Goal: Information Seeking & Learning: Check status

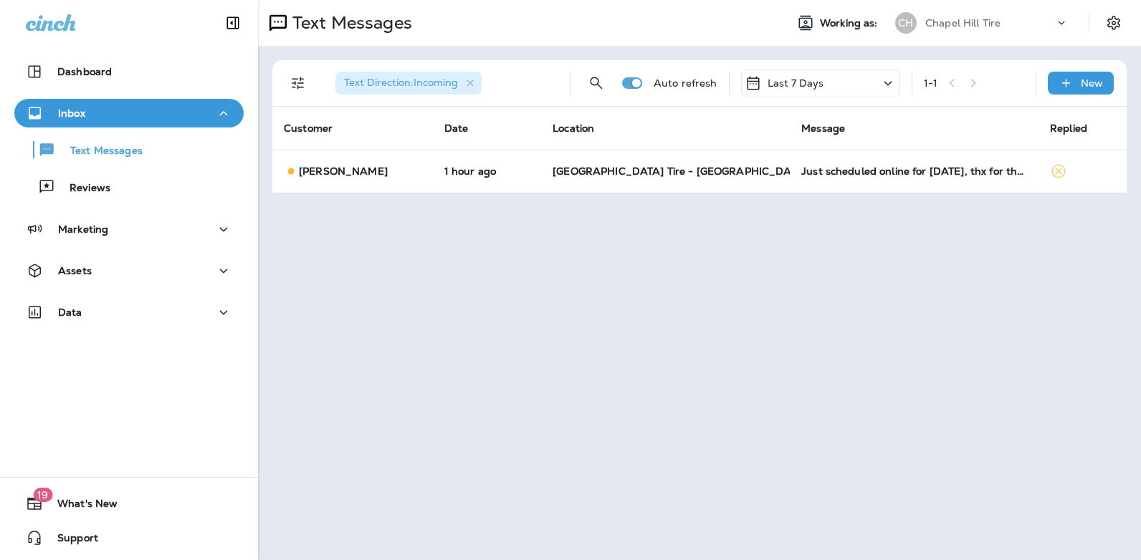
click at [889, 84] on icon at bounding box center [888, 83] width 8 height 4
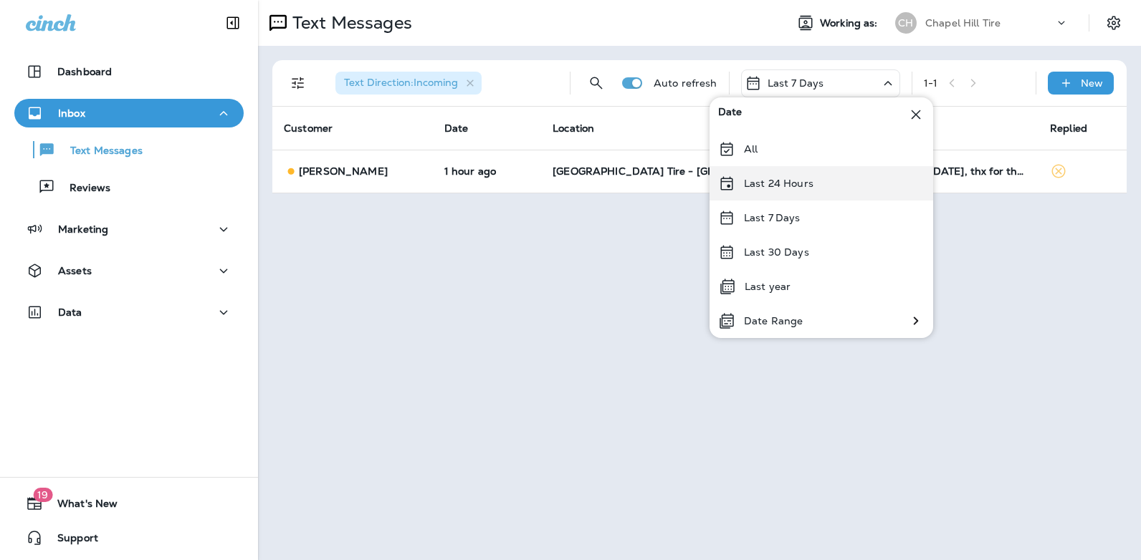
click at [833, 183] on div "Last 24 Hours" at bounding box center [822, 183] width 224 height 34
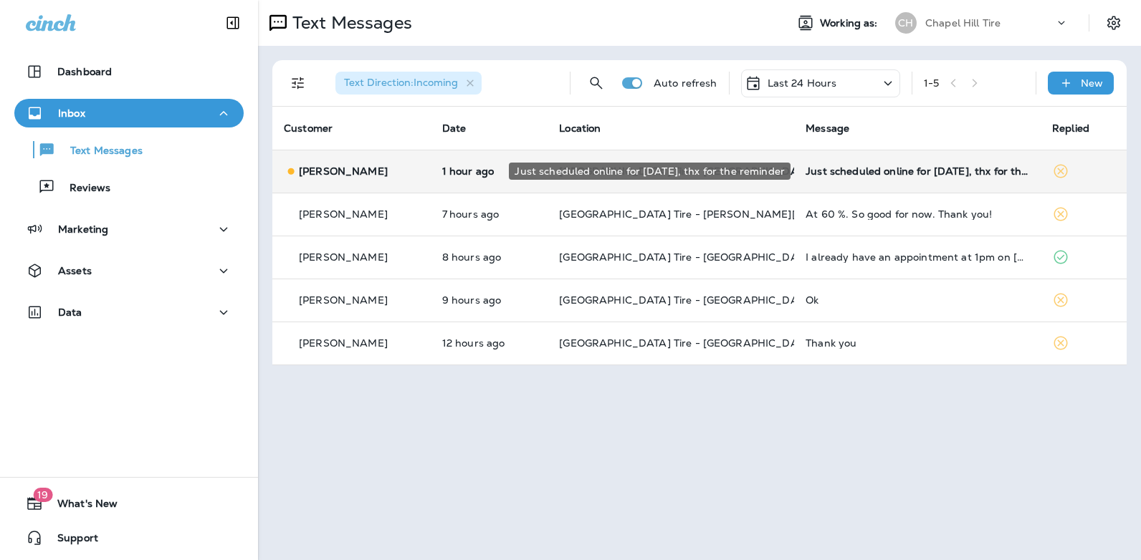
click at [882, 170] on div "Just scheduled online for [DATE], thx for the reminder" at bounding box center [918, 171] width 224 height 11
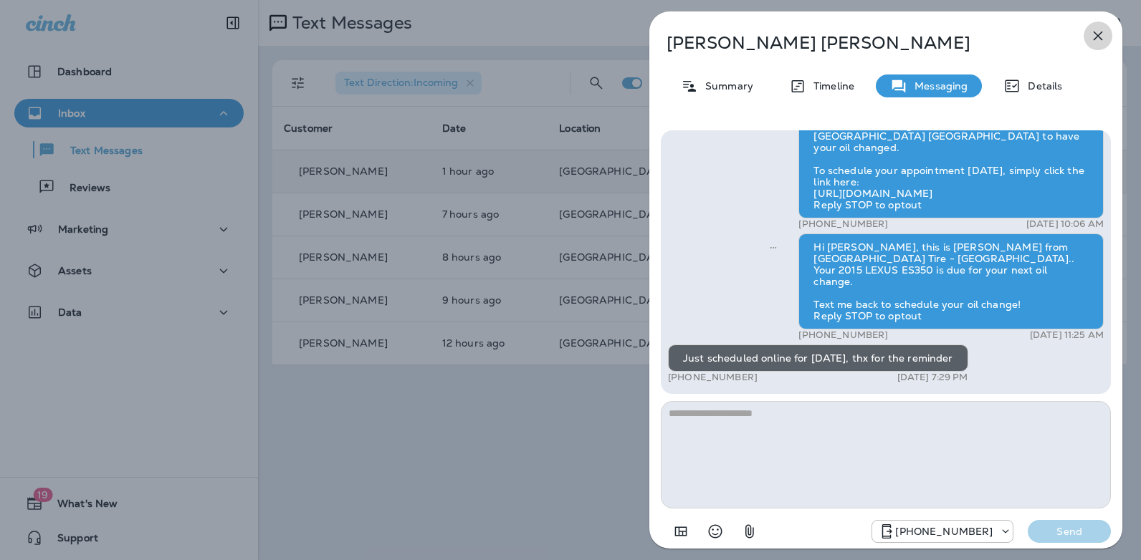
click at [1101, 37] on icon "button" at bounding box center [1097, 35] width 17 height 17
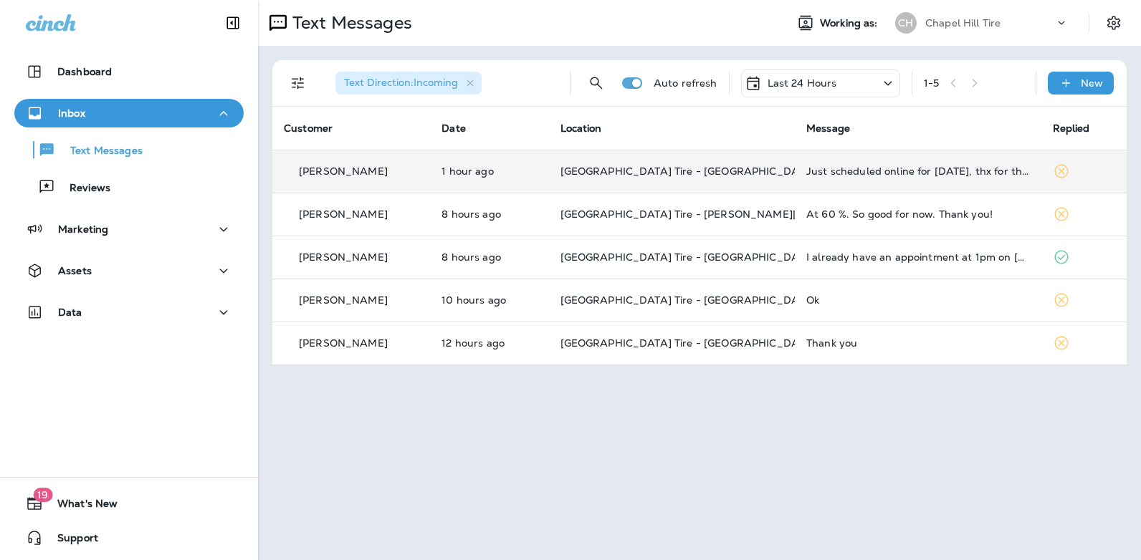
click at [889, 81] on icon at bounding box center [887, 84] width 17 height 18
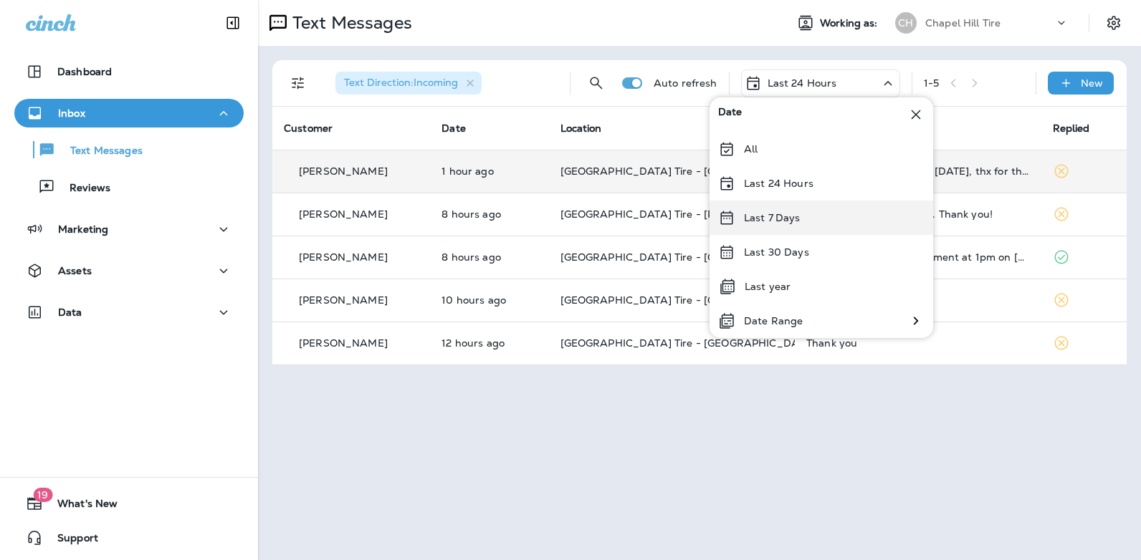
click at [816, 219] on div "Last 7 Days" at bounding box center [822, 218] width 224 height 34
